Goal: Information Seeking & Learning: Check status

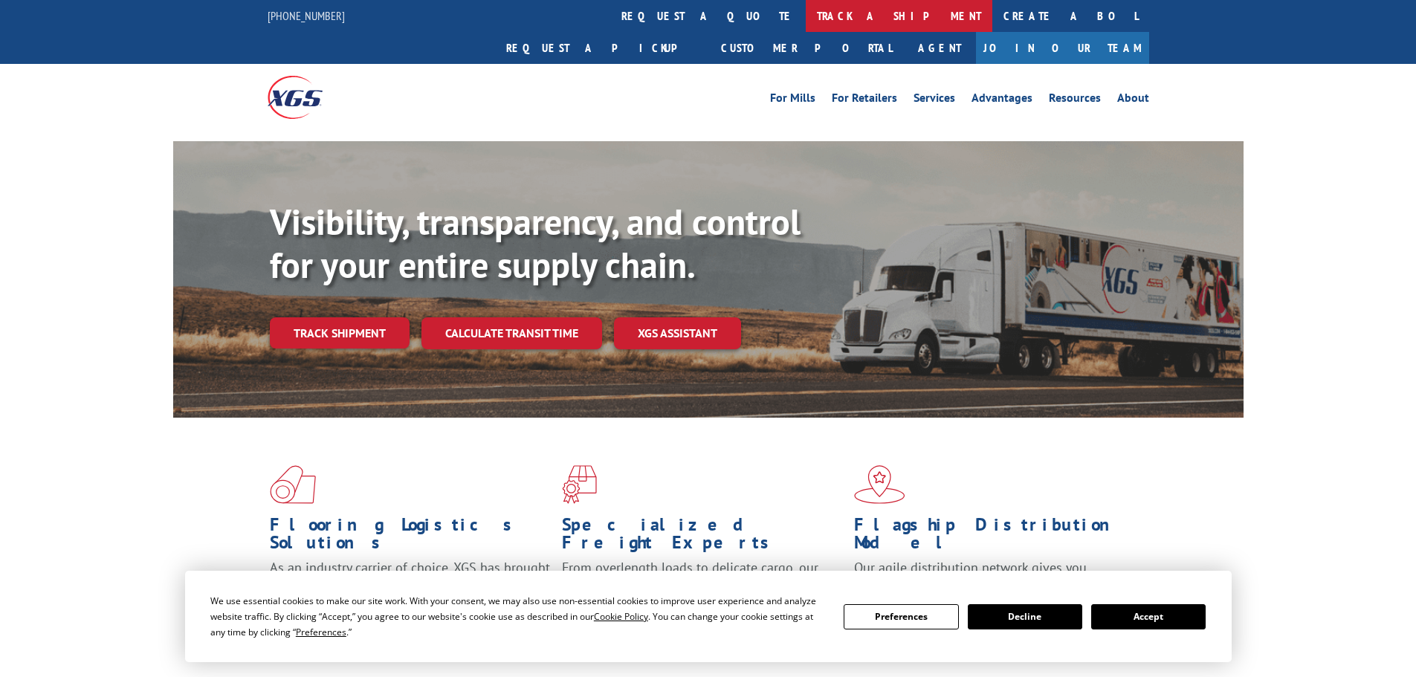
click at [806, 15] on link "track a shipment" at bounding box center [899, 16] width 187 height 32
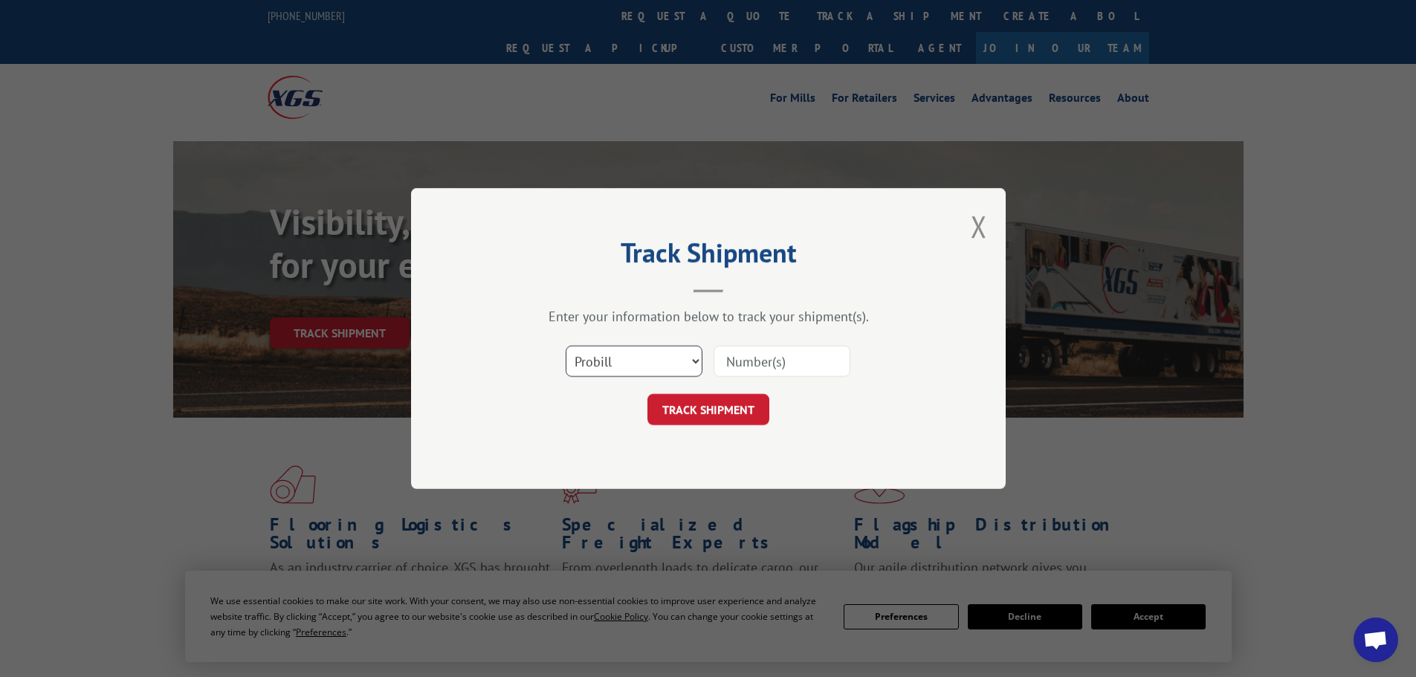
click at [631, 366] on select "Select category... Probill BOL PO" at bounding box center [634, 361] width 137 height 31
select select "bol"
click at [566, 346] on select "Select category... Probill BOL PO" at bounding box center [634, 361] width 137 height 31
click at [739, 360] on input at bounding box center [782, 361] width 137 height 31
paste input "7069720"
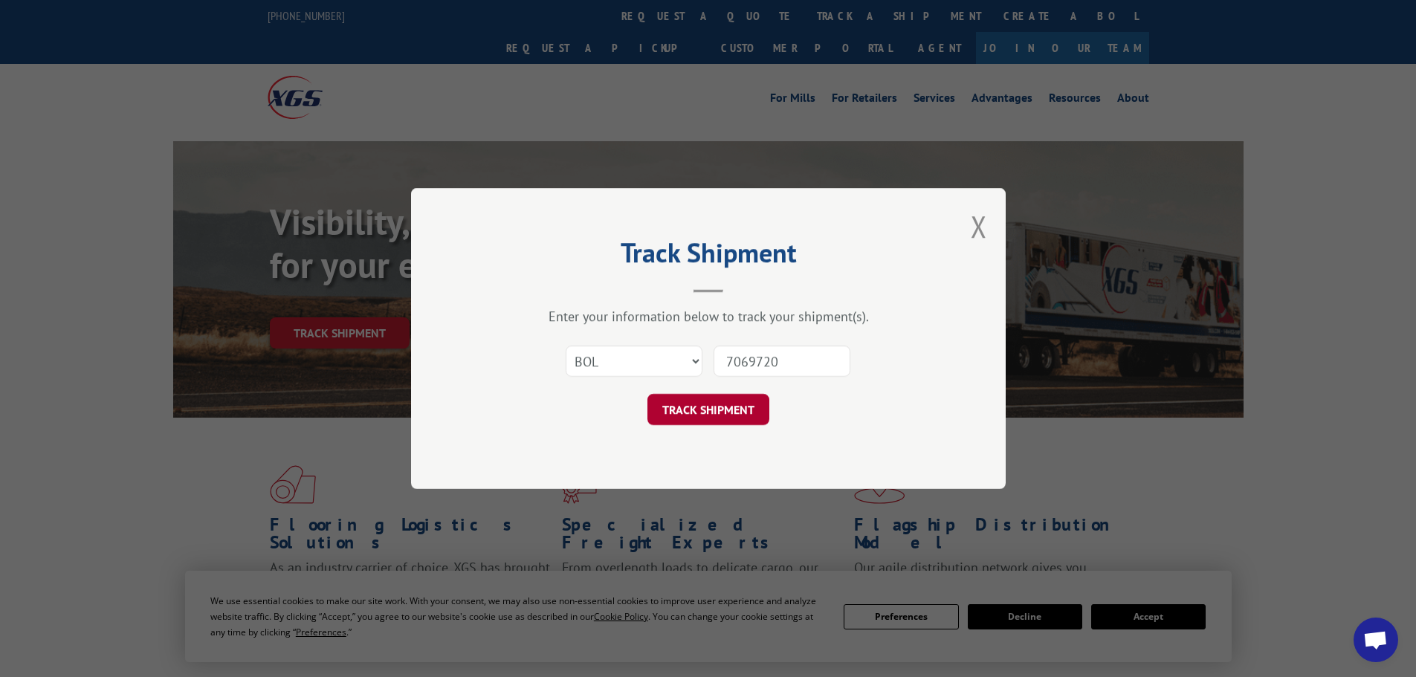
type input "7069720"
click at [705, 408] on button "TRACK SHIPMENT" at bounding box center [709, 409] width 122 height 31
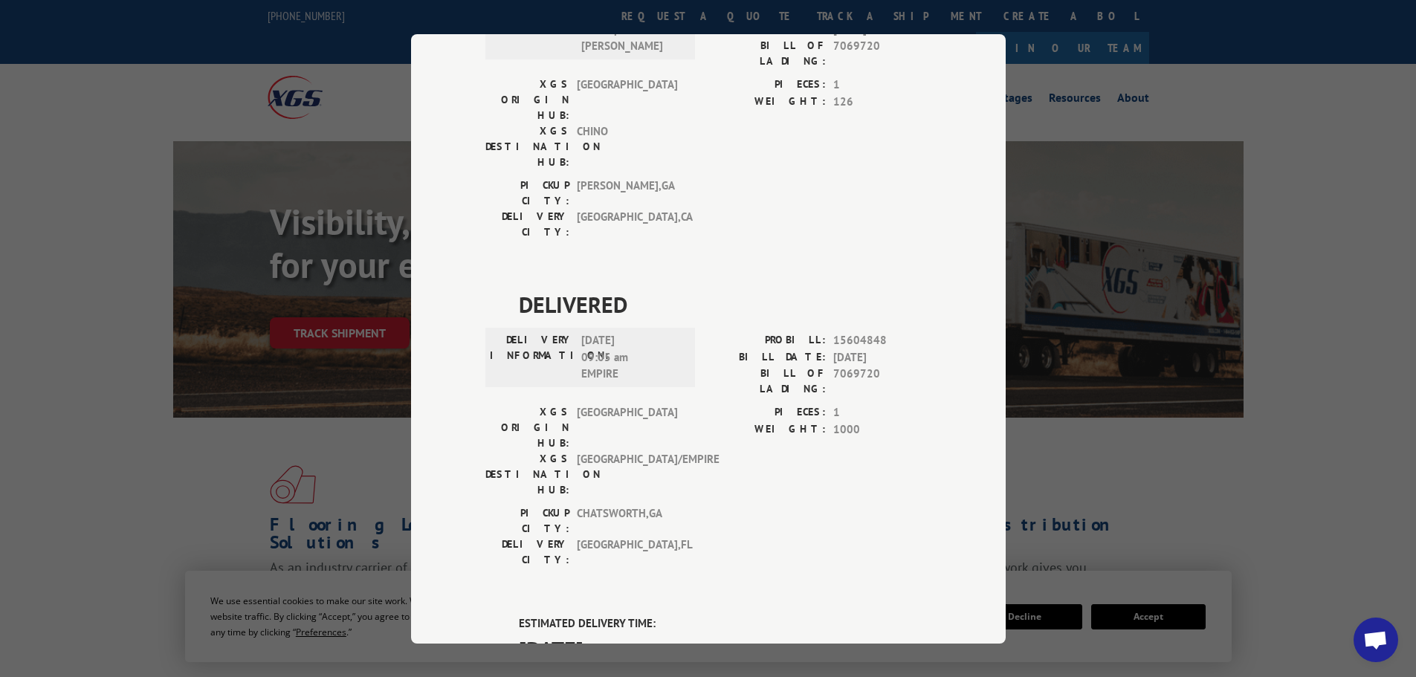
scroll to position [446, 0]
